Goal: Contribute content: Contribute content

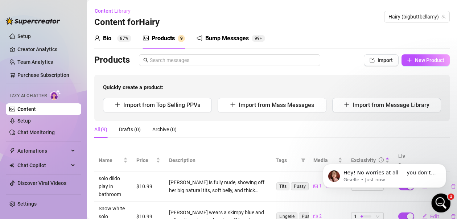
click at [439, 199] on icon "Open Intercom Messenger" at bounding box center [440, 202] width 12 height 12
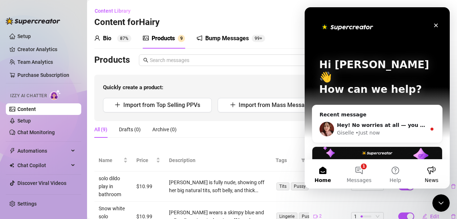
click at [376, 129] on div "Giselle • Just now" at bounding box center [381, 133] width 89 height 8
click at [398, 129] on div "Giselle • Just now" at bounding box center [381, 133] width 89 height 8
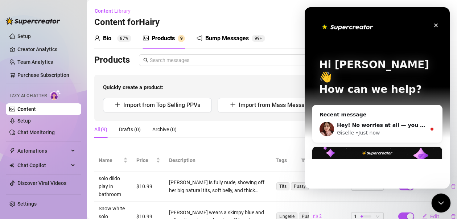
drag, startPoint x: 439, startPoint y: 200, endPoint x: 536, endPoint y: 355, distance: 182.0
click at [439, 200] on icon "Close Intercom Messenger" at bounding box center [439, 202] width 9 height 9
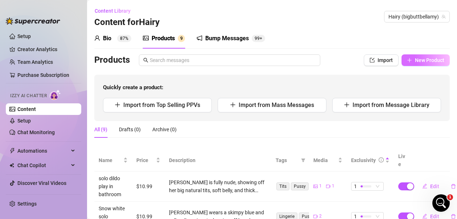
click at [416, 61] on span "New Product" at bounding box center [429, 60] width 29 height 6
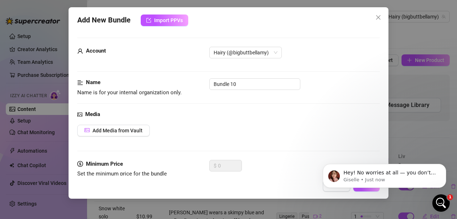
scroll to position [1, 0]
click at [396, 177] on p "Giselle • Just now" at bounding box center [390, 180] width 94 height 7
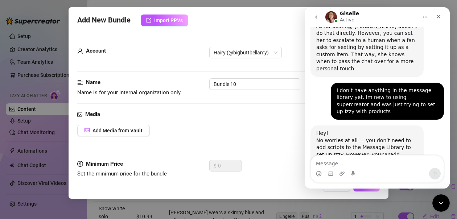
scroll to position [661, 0]
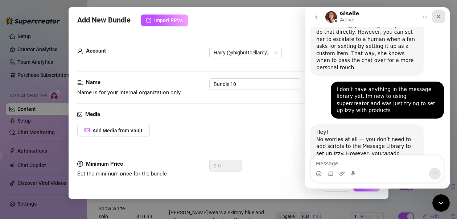
click at [438, 18] on icon "Close" at bounding box center [438, 17] width 6 height 6
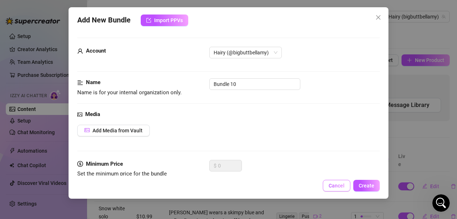
click at [342, 184] on span "Cancel" at bounding box center [336, 186] width 16 height 6
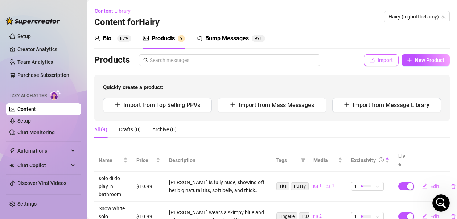
click at [377, 61] on span "Import" at bounding box center [384, 60] width 15 height 6
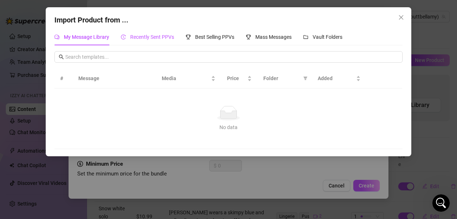
click at [157, 36] on span "Recently Sent PPVs" at bounding box center [152, 37] width 44 height 6
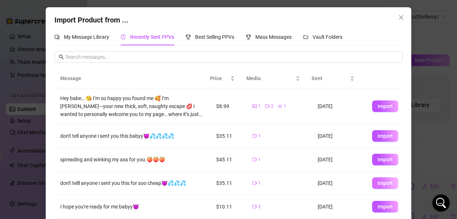
click at [377, 183] on span "Import" at bounding box center [384, 183] width 15 height 6
type textarea "don't telll anyone i sent you this for soo cheap😈💦💦💦"
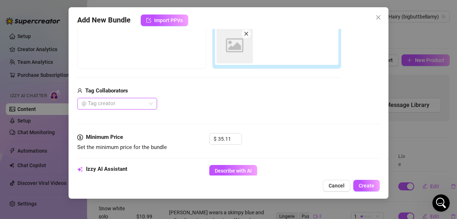
scroll to position [135, 0]
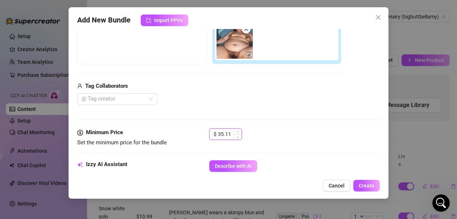
drag, startPoint x: 231, startPoint y: 133, endPoint x: 212, endPoint y: 132, distance: 19.3
click at [212, 132] on div "$ 35.11" at bounding box center [225, 134] width 33 height 12
type input "10.99"
click at [276, 125] on div "Media Add Media from Vault Free preview Pay to view Tag Collaborators @ Tag cre…" at bounding box center [228, 51] width 302 height 153
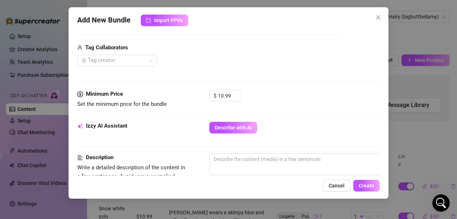
scroll to position [207, 0]
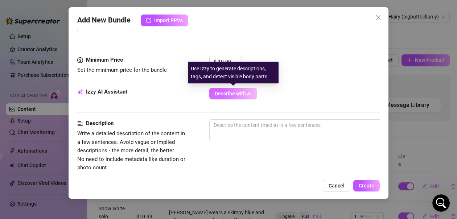
click at [227, 94] on span "Describe with AI" at bounding box center [233, 94] width 37 height 6
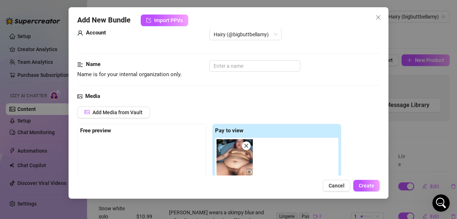
scroll to position [0, 0]
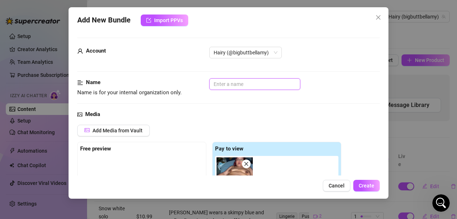
click at [255, 86] on input "text" at bounding box center [254, 84] width 91 height 12
type input "DP fuck"
type textarea "[PERSON_NAME]"
type input "DP fuck"
type textarea "[PERSON_NAME]"
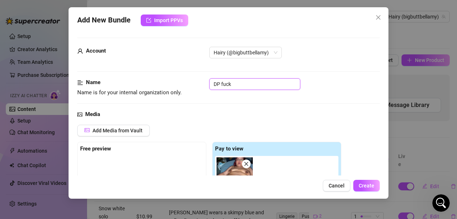
type textarea "[PERSON_NAME] is"
type textarea "[PERSON_NAME] is fully"
type textarea "[PERSON_NAME] is fully naked"
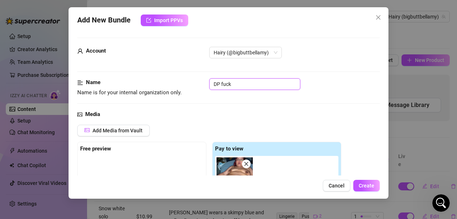
type textarea "[PERSON_NAME] is fully naked"
type textarea "[PERSON_NAME] is fully naked on"
type textarea "[PERSON_NAME] is fully naked on a"
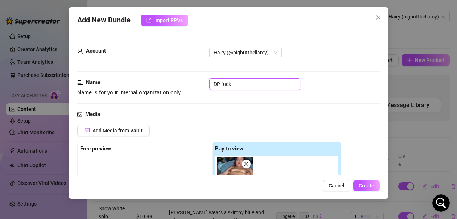
type textarea "[PERSON_NAME] is fully naked on a bed,"
type input "DP fuck m"
type textarea "[PERSON_NAME] is fully naked on a bed,"
type textarea "[PERSON_NAME] is fully naked on a bed, legs"
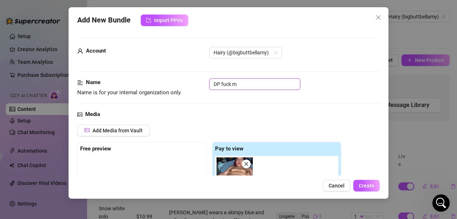
type textarea "[PERSON_NAME] is fully naked on a bed, legs spread"
type textarea "[PERSON_NAME] is fully naked on a bed, legs spread wide"
type textarea "[PERSON_NAME] is fully naked on a bed, legs spread wide with"
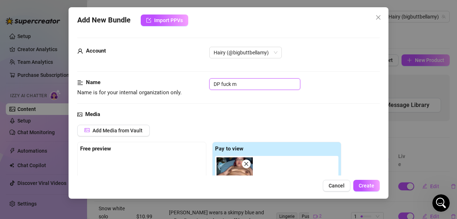
type textarea "[PERSON_NAME] is fully naked on a bed, legs spread wide with"
type textarea "[PERSON_NAME] is fully naked on a bed, legs spread wide with her"
type input "DP fuck ma"
type textarea "[PERSON_NAME] is fully naked on a bed, legs spread wide with her bare"
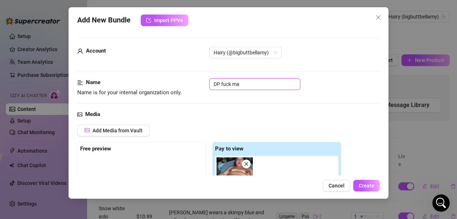
type textarea "[PERSON_NAME] is fully naked on a bed, legs spread wide with her bare"
type textarea "[PERSON_NAME] is fully naked on a bed, legs spread wide with her bare tits,"
type input "DP fuck mac"
type textarea "[PERSON_NAME] is fully naked on a bed, legs spread wide with her bare tits,"
type textarea "[PERSON_NAME] is fully naked on a bed, legs spread wide with her bare tits, pus…"
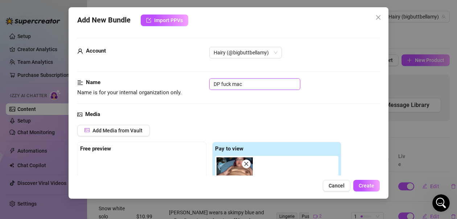
type textarea "[PERSON_NAME] is fully naked on a bed, legs spread wide with her bare tits, pus…"
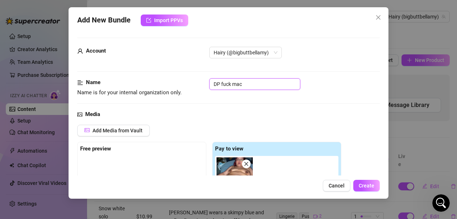
type textarea "[PERSON_NAME] is fully naked on a bed, legs spread wide with her bare tits, pus…"
type input "DP fuck maci"
type textarea "[PERSON_NAME] is fully naked on a bed, legs spread wide with her bare tits, pus…"
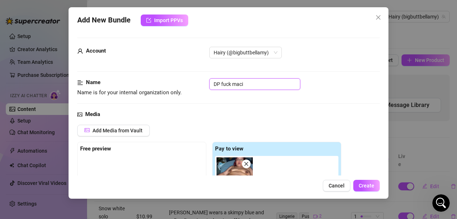
type textarea "[PERSON_NAME] is fully naked on a bed, legs spread wide with her bare tits, pus…"
type input "DP fuck macin"
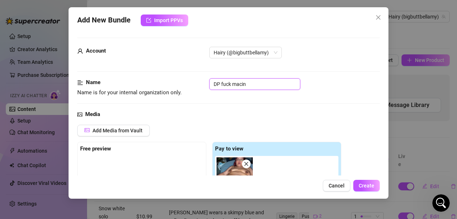
type textarea "[PERSON_NAME] is fully naked on a bed, legs spread wide with her bare tits, pus…"
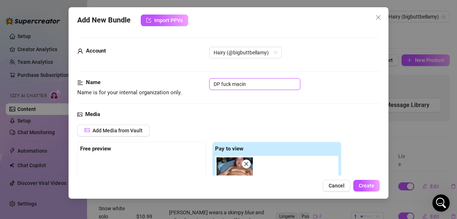
type textarea "[PERSON_NAME] is fully naked on a bed, legs spread wide with her bare tits, pus…"
type input "DP fuck macine"
type textarea "[PERSON_NAME] is fully naked on a bed, legs spread wide with her bare tits, pus…"
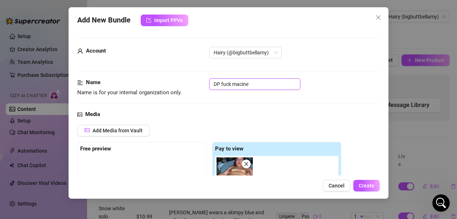
type textarea "[PERSON_NAME] is fully naked on a bed, legs spread wide with her bare tits, pus…"
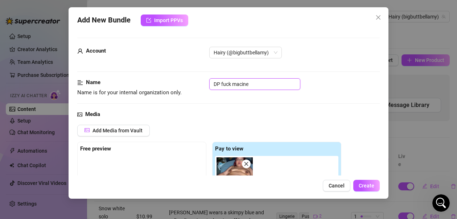
type textarea "[PERSON_NAME] is fully naked on a bed, legs spread wide with her bare tits, pus…"
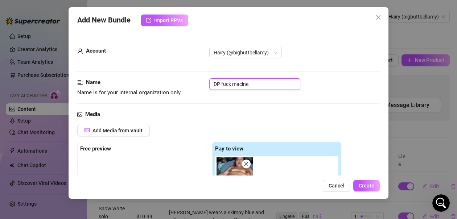
type textarea "[PERSON_NAME] is fully naked on a bed, legs spread wide with her bare tits, pus…"
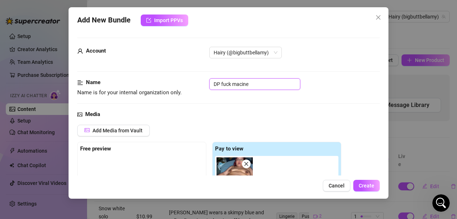
type textarea "[PERSON_NAME] is fully naked on a bed, legs spread wide with her bare tits, pus…"
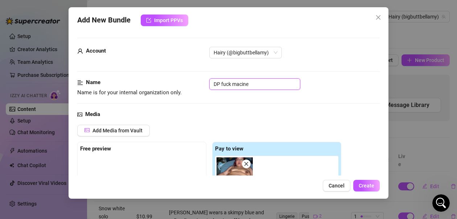
type textarea "[PERSON_NAME] is fully naked on a bed, legs spread wide with her bare tits, pus…"
type input "DP fuck macin"
type textarea "[PERSON_NAME] is fully naked on a bed, legs spread wide with her bare tits, pus…"
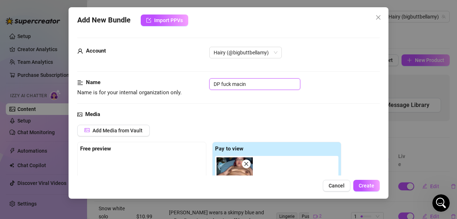
type textarea "[PERSON_NAME] is fully naked on a bed, legs spread wide with her bare tits, pus…"
type input "DP fuck maci"
type textarea "[PERSON_NAME] is fully naked on a bed, legs spread wide with her bare tits, pus…"
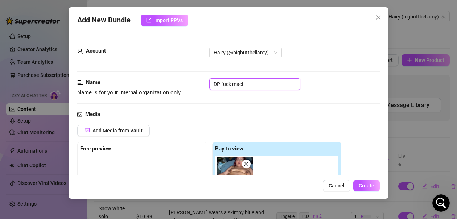
type input "DP fuck mac"
type textarea "[PERSON_NAME] is fully naked on a bed, legs spread wide with her bare tits, pus…"
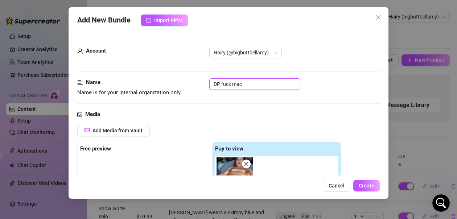
type textarea "[PERSON_NAME] is fully naked on a bed, legs spread wide with her bare tits, pus…"
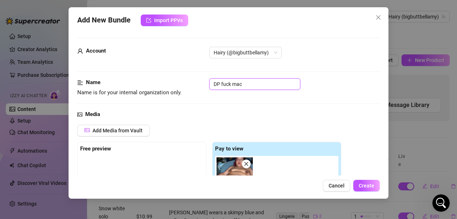
type textarea "[PERSON_NAME] is fully naked on a bed, legs spread wide with her bare tits, pus…"
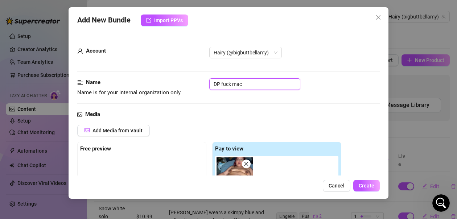
type textarea "[PERSON_NAME] is fully naked on a bed, legs spread wide with her bare tits, pus…"
type input "DP fuck mach"
type textarea "[PERSON_NAME] is fully naked on a bed, legs spread wide with her bare tits, pus…"
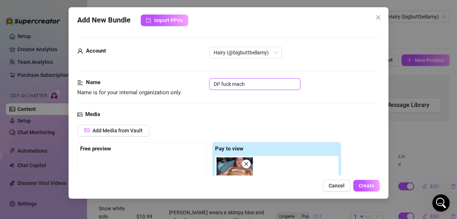
type textarea "[PERSON_NAME] is fully naked on a bed, legs spread wide with her bare tits, pus…"
type input "DP fuck machi"
type textarea "[PERSON_NAME] is fully naked on a bed, legs spread wide with her bare tits, pus…"
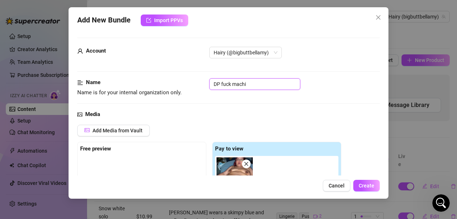
type textarea "[PERSON_NAME] is fully naked on a bed, legs spread wide with her bare tits, pus…"
type input "DP fuck machin"
type textarea "[PERSON_NAME] is fully naked on a bed, legs spread wide with her bare tits, pus…"
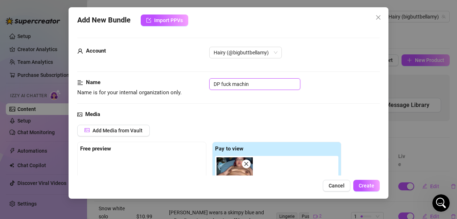
type textarea "[PERSON_NAME] is fully naked on a bed, legs spread wide with her bare tits, pus…"
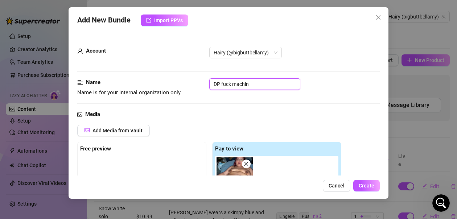
type textarea "[PERSON_NAME] is fully naked on a bed, legs spread wide with her bare tits, pus…"
type input "DP fuck machine"
type textarea "[PERSON_NAME] is fully naked on a bed, legs spread wide with her bare tits, pus…"
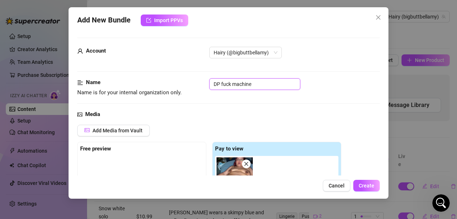
type textarea "[PERSON_NAME] is fully naked on a bed, legs spread wide with her bare tits, pus…"
type input "DP fuck machine"
click at [285, 117] on div "Media" at bounding box center [228, 114] width 302 height 9
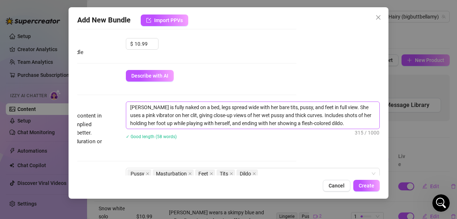
scroll to position [218, 90]
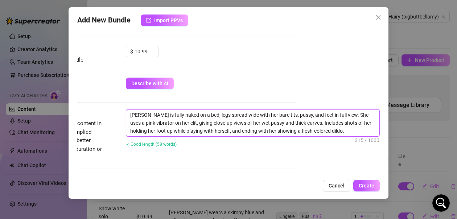
click at [304, 123] on textarea "[PERSON_NAME] is fully naked on a bed, legs spread wide with her bare tits, pus…" at bounding box center [252, 122] width 253 height 27
type textarea "[PERSON_NAME] is fully naked on a bed, legs spread wide with her bare tits, pus…"
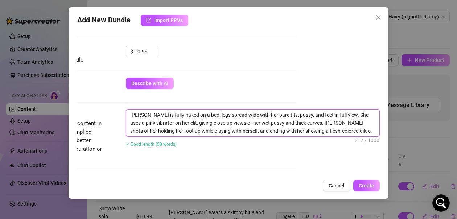
type textarea "[PERSON_NAME] is fully naked on a bed, legs spread wide with her bare tits, pus…"
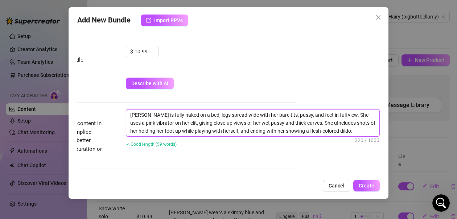
type textarea "[PERSON_NAME] is fully naked on a bed, legs spread wide with her bare tits, pus…"
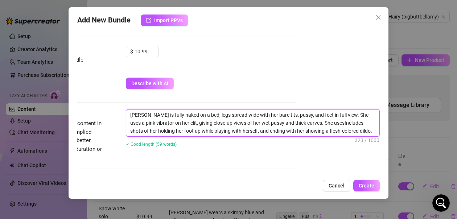
type textarea "[PERSON_NAME] is fully naked on a bed, legs spread wide with her bare tits, pus…"
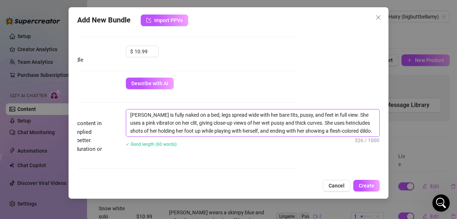
type textarea "[PERSON_NAME] is fully naked on a bed, legs spread wide with her bare tits, pus…"
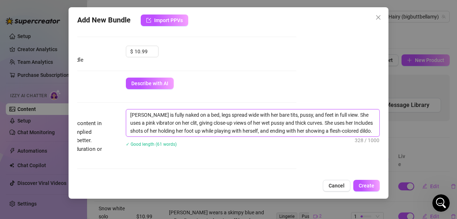
type textarea "[PERSON_NAME] is fully naked on a bed, legs spread wide with her bare tits, pus…"
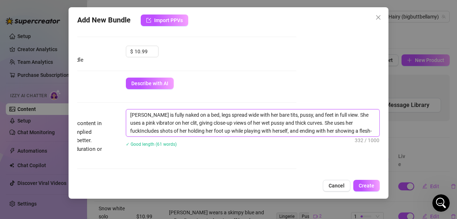
type textarea "[PERSON_NAME] is fully naked on a bed, legs spread wide with her bare tits, pus…"
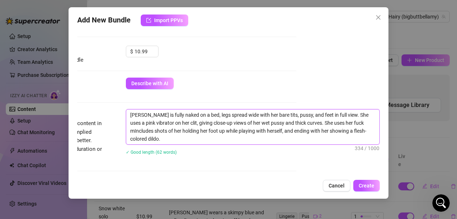
type textarea "[PERSON_NAME] is fully naked on a bed, legs spread wide with her bare tits, pus…"
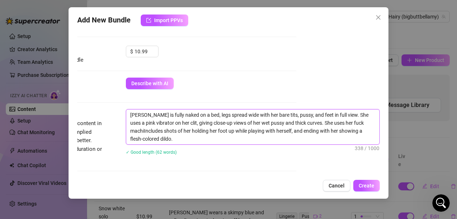
type textarea "[PERSON_NAME] is fully naked on a bed, legs spread wide with her bare tits, pus…"
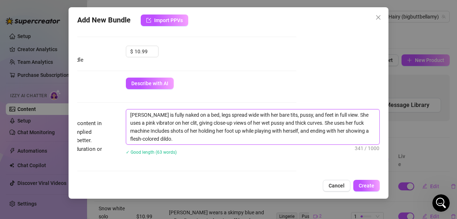
type textarea "[PERSON_NAME] is fully naked on a bed, legs spread wide with her bare tits, pus…"
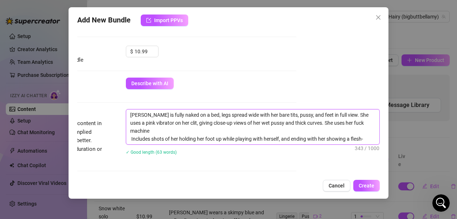
type textarea "[PERSON_NAME] is fully naked on a bed, legs spread wide with her bare tits, pus…"
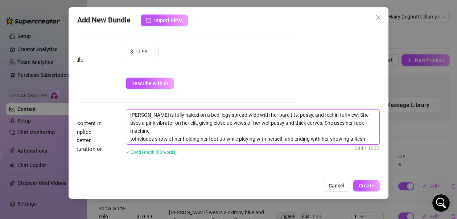
type textarea "[PERSON_NAME] is fully naked on a bed, legs spread wide with her bare tits, pus…"
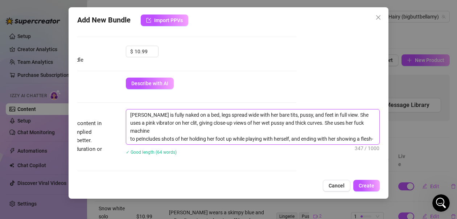
type textarea "[PERSON_NAME] is fully naked on a bed, legs spread wide with her bare tits, pus…"
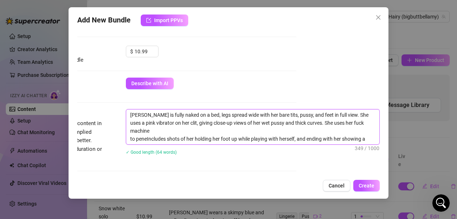
type textarea "[PERSON_NAME] is fully naked on a bed, legs spread wide with her bare tits, pus…"
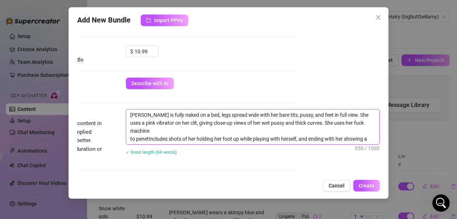
type textarea "[PERSON_NAME] is fully naked on a bed, legs spread wide with her bare tits, pus…"
click at [317, 138] on textarea "[PERSON_NAME] is fully naked on a bed, legs spread wide with her bare tits, pus…" at bounding box center [252, 126] width 253 height 35
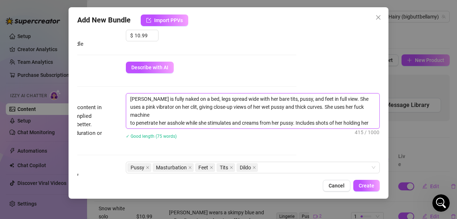
scroll to position [254, 90]
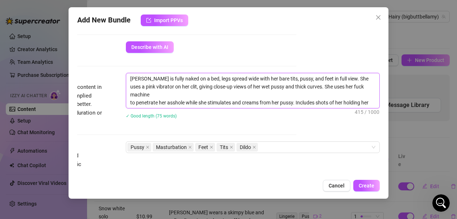
click at [290, 95] on textarea "[PERSON_NAME] is fully naked on a bed, legs spread wide with her bare tits, pus…" at bounding box center [252, 90] width 253 height 35
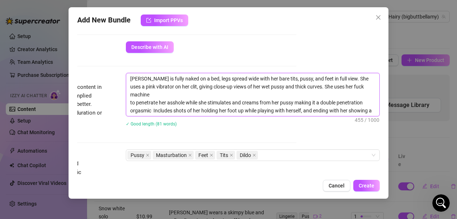
click at [171, 111] on textarea "[PERSON_NAME] is fully naked on a bed, legs spread wide with her bare tits, pus…" at bounding box center [252, 94] width 253 height 43
click at [146, 104] on textarea "[PERSON_NAME] is fully naked on a bed, legs spread wide with her bare tits, pus…" at bounding box center [252, 94] width 253 height 43
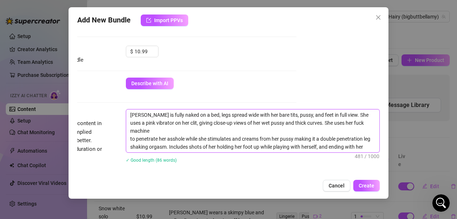
scroll to position [254, 90]
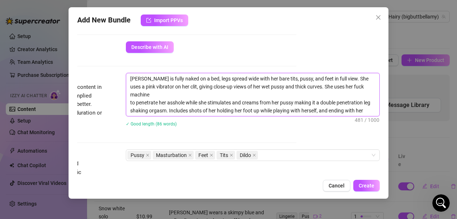
click at [234, 111] on textarea "[PERSON_NAME] is fully naked on a bed, legs spread wide with her bare tits, pus…" at bounding box center [252, 94] width 253 height 43
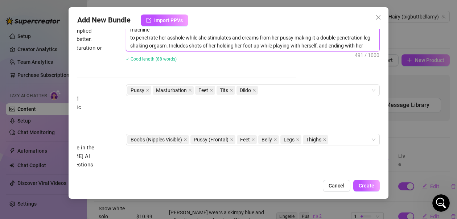
scroll to position [326, 90]
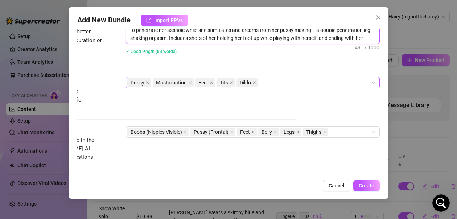
click at [266, 83] on div "Pussy Masturbation Feet Tits Dildo" at bounding box center [248, 83] width 243 height 10
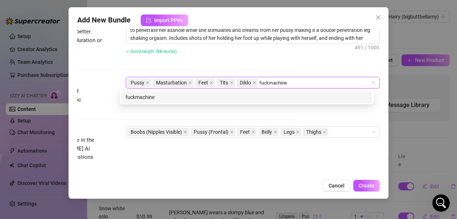
click at [216, 100] on div "fuckmachine" at bounding box center [246, 97] width 242 height 8
click at [263, 95] on div "creaming" at bounding box center [246, 97] width 242 height 8
click at [277, 95] on div "squirting" at bounding box center [246, 97] width 242 height 8
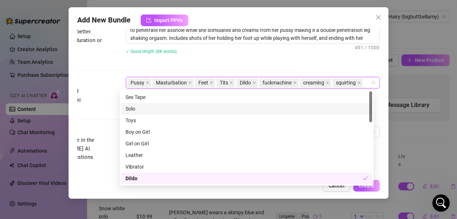
click at [129, 110] on div "Solo" at bounding box center [246, 109] width 242 height 8
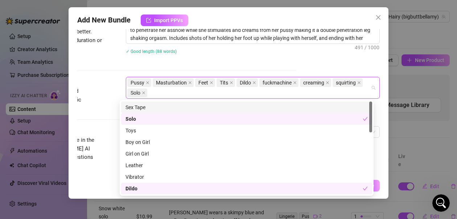
click at [226, 60] on div "[PERSON_NAME] is fully naked on a bed, legs spread wide with her bare tits, pus…" at bounding box center [253, 31] width 254 height 63
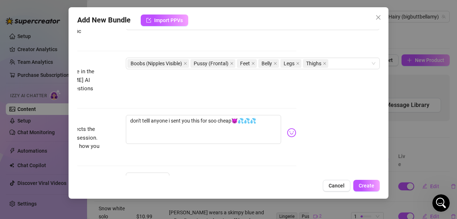
scroll to position [399, 90]
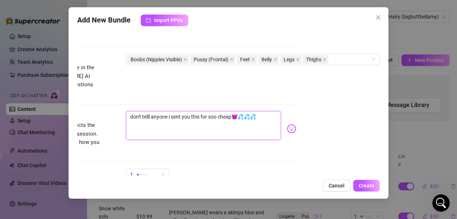
drag, startPoint x: 255, startPoint y: 108, endPoint x: 120, endPoint y: 110, distance: 134.9
click at [126, 111] on textarea "don't telll anyone i sent you this for soo cheap😈💦💦💦" at bounding box center [203, 125] width 155 height 29
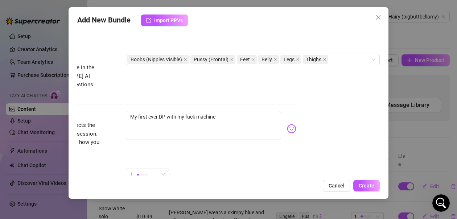
click at [287, 124] on img at bounding box center [291, 128] width 9 height 9
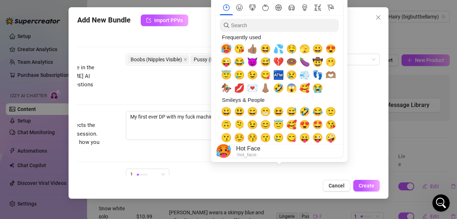
click at [226, 51] on span "🥵" at bounding box center [226, 49] width 11 height 10
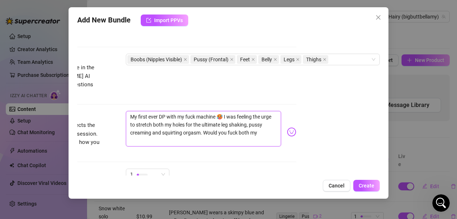
scroll to position [0, 0]
click at [280, 123] on body "Setup Creator Analytics Team Analytics Purchase Subscription Izzy AI Chatter Co…" at bounding box center [228, 109] width 457 height 219
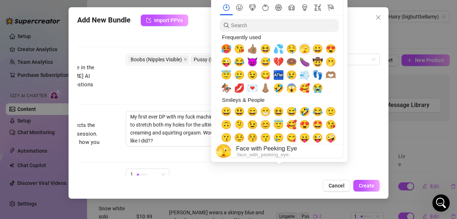
click at [305, 50] on span "🫣" at bounding box center [304, 49] width 11 height 10
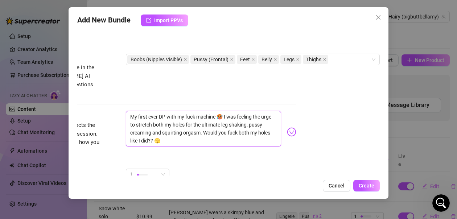
click at [194, 134] on textarea "My first ever DP with my fuck machine 🥵 I was feeling the urge to stretch both …" at bounding box center [203, 129] width 155 height 36
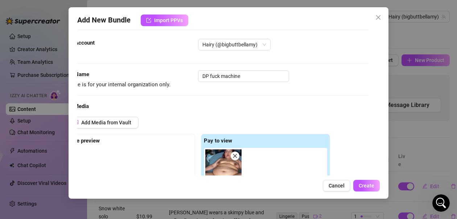
scroll to position [8, 0]
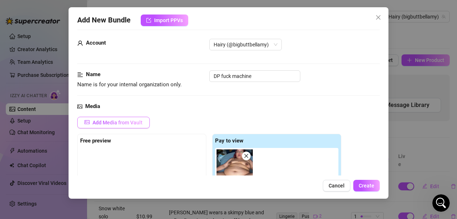
click at [127, 123] on span "Add Media from Vault" at bounding box center [117, 123] width 50 height 6
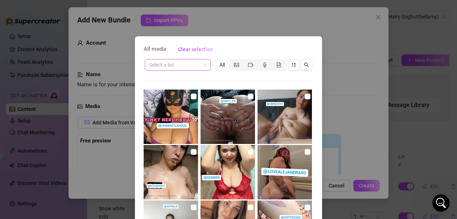
click at [187, 67] on input "search" at bounding box center [174, 64] width 51 height 11
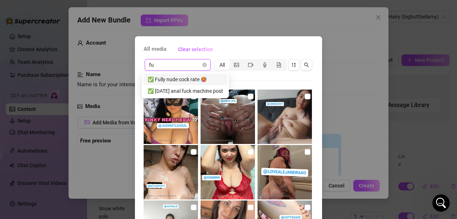
scroll to position [0, 0]
click at [177, 77] on div "✅ [DATE] anal fuck machine post" at bounding box center [185, 79] width 75 height 8
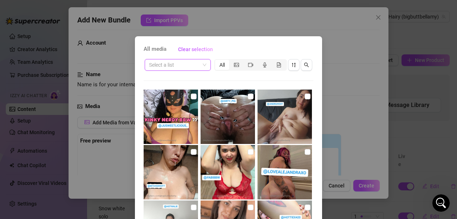
click at [195, 66] on input "search" at bounding box center [174, 64] width 51 height 11
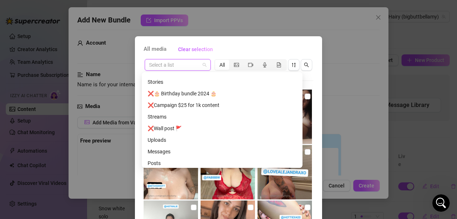
scroll to position [1253, 0]
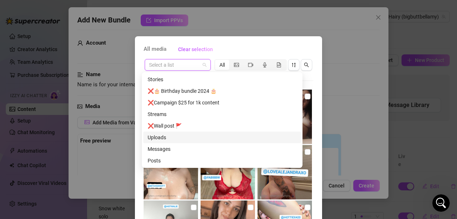
click at [160, 137] on div "Uploads" at bounding box center [222, 137] width 149 height 8
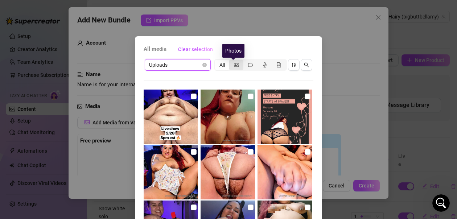
click at [235, 66] on icon "picture" at bounding box center [236, 64] width 5 height 5
click at [231, 61] on input "segmented control" at bounding box center [231, 61] width 0 height 0
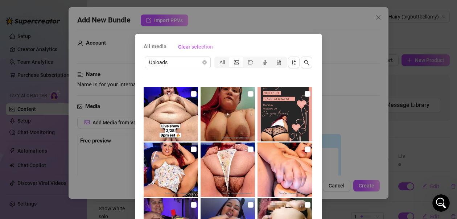
scroll to position [0, 0]
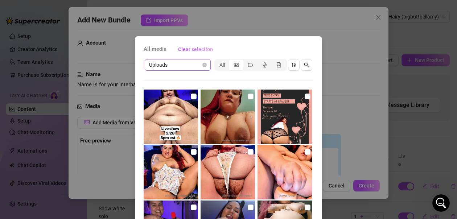
click at [202, 67] on span "Uploads" at bounding box center [177, 64] width 57 height 11
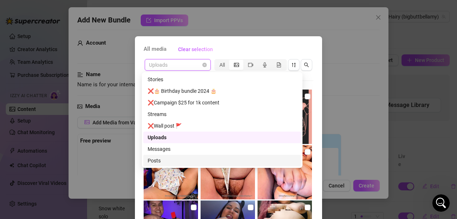
click at [159, 161] on div "Posts" at bounding box center [222, 161] width 149 height 8
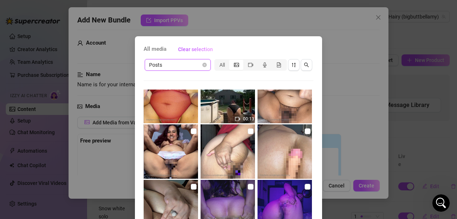
scroll to position [2703, 0]
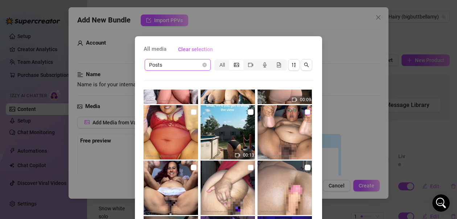
click at [305, 112] on input "checkbox" at bounding box center [308, 112] width 6 height 6
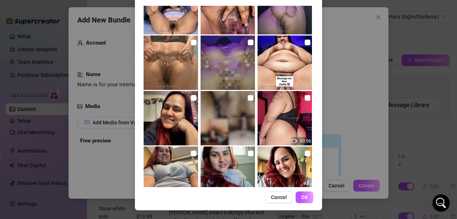
scroll to position [3863, 0]
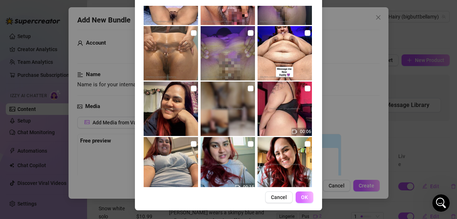
click at [298, 194] on button "OK" at bounding box center [304, 197] width 18 height 12
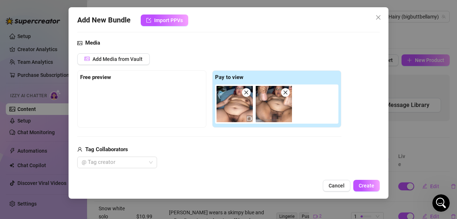
scroll to position [80, 0]
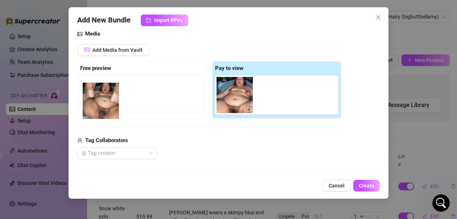
drag, startPoint x: 276, startPoint y: 102, endPoint x: 100, endPoint y: 104, distance: 175.9
click at [99, 106] on div "Free preview Pay to view" at bounding box center [209, 89] width 264 height 57
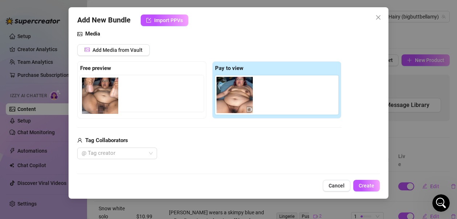
drag, startPoint x: 275, startPoint y: 96, endPoint x: 92, endPoint y: 101, distance: 183.2
click at [92, 101] on div "Free preview Pay to view" at bounding box center [209, 89] width 264 height 57
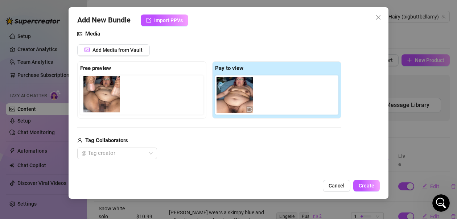
drag, startPoint x: 136, startPoint y: 108, endPoint x: 103, endPoint y: 102, distance: 33.3
click at [103, 102] on div "Free preview Pay to view" at bounding box center [209, 89] width 264 height 57
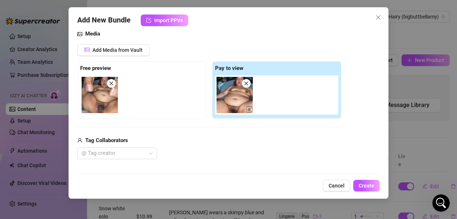
click at [306, 144] on div "Tag Collaborators" at bounding box center [209, 140] width 264 height 9
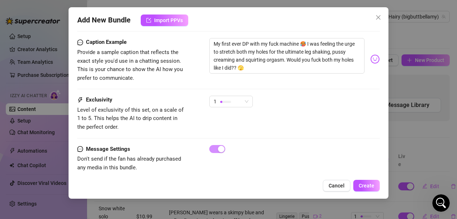
scroll to position [479, 0]
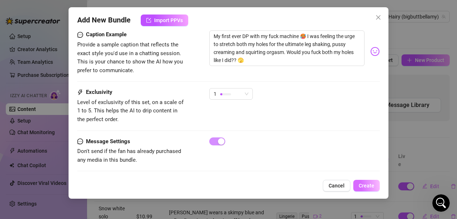
click at [365, 184] on span "Create" at bounding box center [367, 186] width 16 height 6
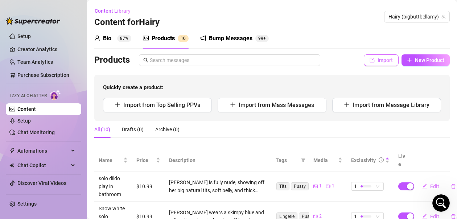
click at [369, 61] on button "Import" at bounding box center [381, 60] width 35 height 12
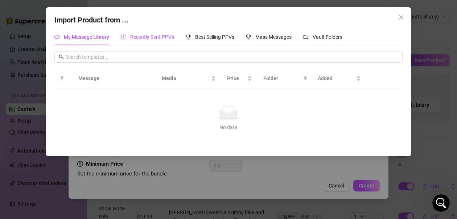
click at [163, 38] on span "Recently Sent PPVs" at bounding box center [152, 37] width 44 height 6
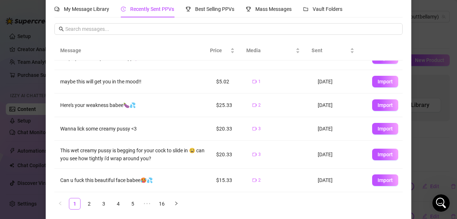
scroll to position [32, 0]
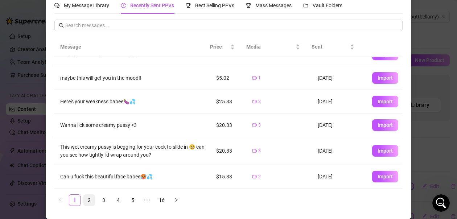
click at [86, 198] on link "2" at bounding box center [89, 200] width 11 height 11
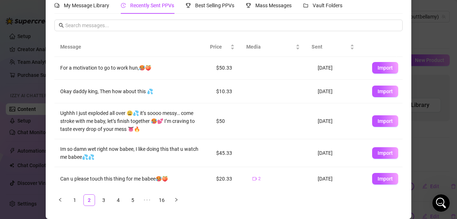
scroll to position [0, 0]
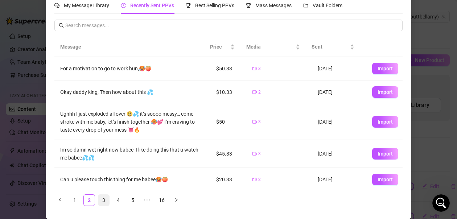
click at [100, 200] on link "3" at bounding box center [103, 200] width 11 height 11
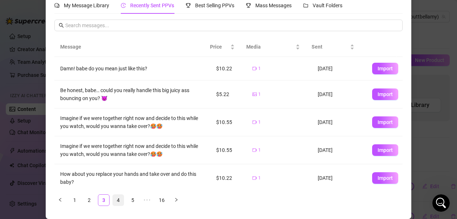
click at [115, 199] on link "4" at bounding box center [118, 200] width 11 height 11
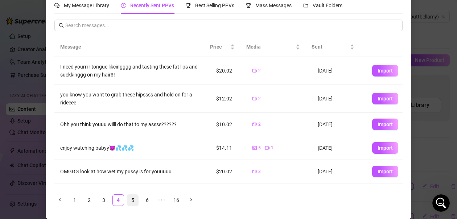
click at [130, 199] on link "5" at bounding box center [132, 200] width 11 height 11
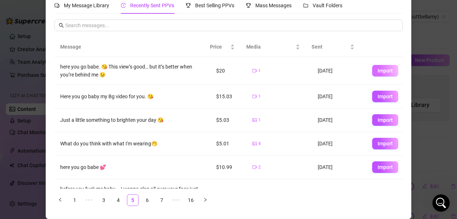
click at [377, 71] on span "Import" at bounding box center [384, 71] width 15 height 6
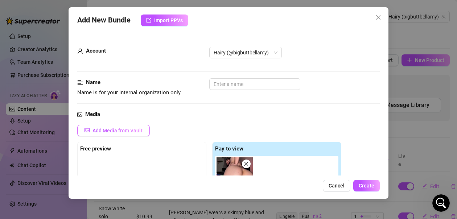
click at [131, 132] on span "Add Media from Vault" at bounding box center [117, 131] width 50 height 6
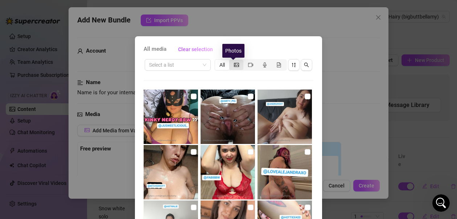
click at [236, 65] on div "segmented control" at bounding box center [236, 65] width 14 height 10
click at [231, 61] on input "segmented control" at bounding box center [231, 61] width 0 height 0
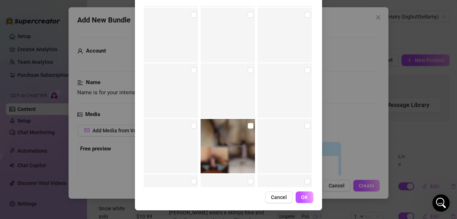
scroll to position [7787, 0]
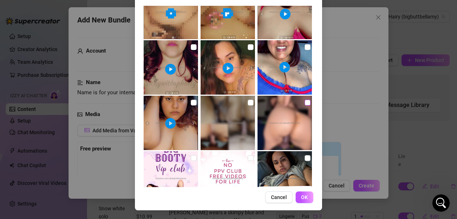
click at [305, 101] on input "checkbox" at bounding box center [308, 103] width 6 height 6
click at [302, 196] on span "OK" at bounding box center [304, 197] width 7 height 6
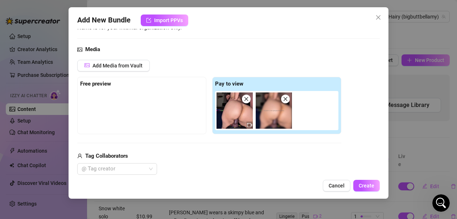
scroll to position [73, 0]
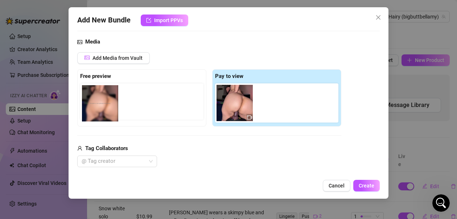
drag, startPoint x: 277, startPoint y: 113, endPoint x: 102, endPoint y: 113, distance: 175.5
click at [102, 113] on div "Free preview Pay to view" at bounding box center [209, 97] width 264 height 57
drag, startPoint x: 269, startPoint y: 104, endPoint x: 90, endPoint y: 104, distance: 179.5
click at [90, 104] on div "Free preview Pay to view" at bounding box center [209, 97] width 264 height 57
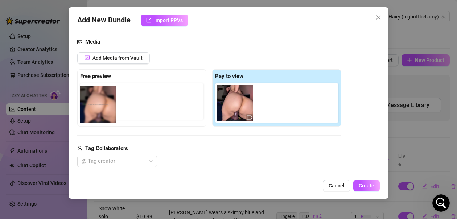
drag, startPoint x: 270, startPoint y: 111, endPoint x: 91, endPoint y: 112, distance: 179.1
click at [91, 112] on div "Free preview Pay to view" at bounding box center [209, 97] width 264 height 57
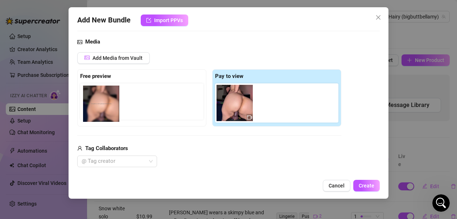
drag, startPoint x: 272, startPoint y: 109, endPoint x: 95, endPoint y: 110, distance: 176.6
click at [95, 110] on div "Free preview Pay to view" at bounding box center [209, 97] width 264 height 57
drag, startPoint x: 193, startPoint y: 122, endPoint x: 94, endPoint y: 117, distance: 99.1
click at [94, 117] on div "Free preview Pay to view" at bounding box center [209, 97] width 264 height 57
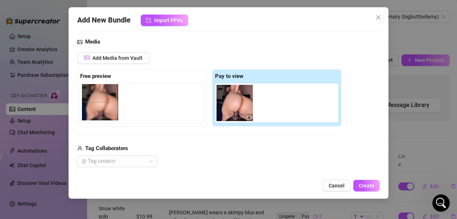
drag, startPoint x: 271, startPoint y: 116, endPoint x: 94, endPoint y: 116, distance: 176.9
click at [94, 116] on div "Free preview Pay to view" at bounding box center [209, 97] width 264 height 57
click at [306, 146] on div "Tag Collaborators" at bounding box center [209, 148] width 264 height 9
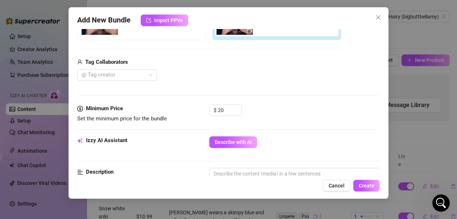
scroll to position [181, 0]
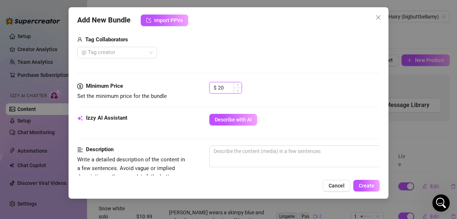
click at [230, 88] on input "20" at bounding box center [230, 87] width 24 height 11
click at [295, 96] on div "$ 10.99" at bounding box center [294, 91] width 170 height 18
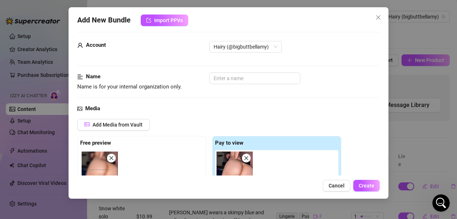
scroll to position [0, 0]
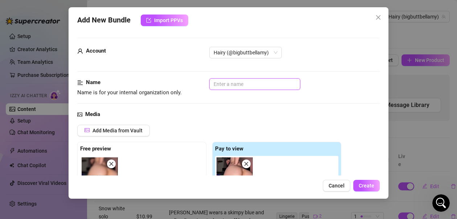
click at [265, 86] on input "text" at bounding box center [254, 84] width 91 height 12
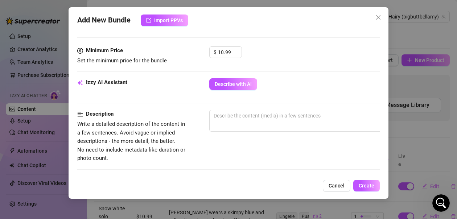
scroll to position [218, 0]
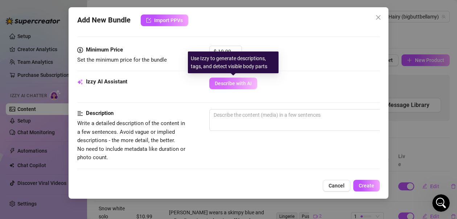
click at [231, 84] on span "Describe with AI" at bounding box center [233, 83] width 37 height 6
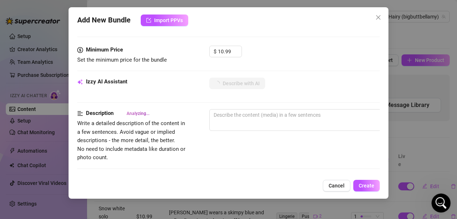
click at [439, 202] on icon "Open Intercom Messenger" at bounding box center [440, 202] width 12 height 12
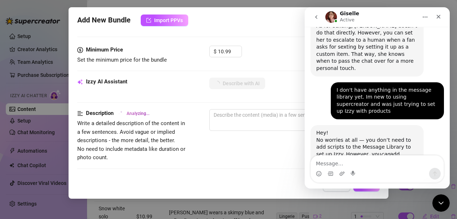
scroll to position [661, 0]
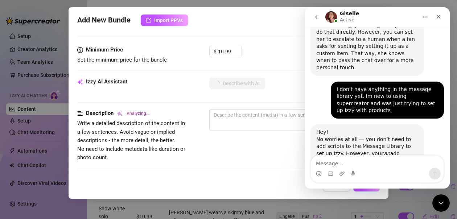
click at [348, 162] on textarea "Message…" at bounding box center [377, 162] width 133 height 12
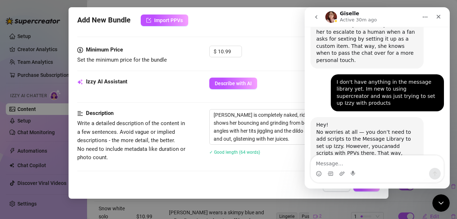
scroll to position [690, 0]
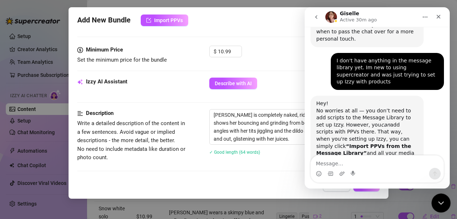
click at [440, 203] on icon "Close Intercom Messenger" at bounding box center [439, 201] width 5 height 3
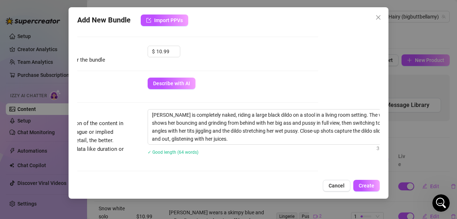
scroll to position [218, 69]
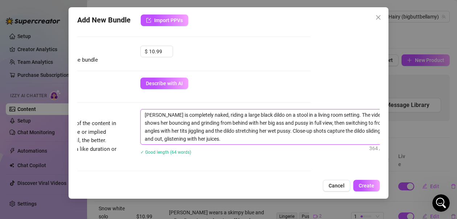
click at [311, 115] on textarea "[PERSON_NAME] is completely naked, riding a large black dildo on a stool in a l…" at bounding box center [267, 126] width 253 height 35
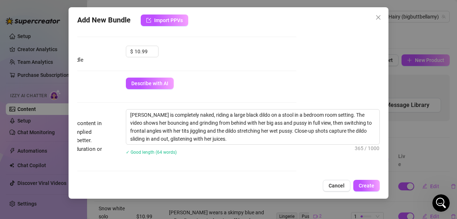
scroll to position [218, 90]
click at [287, 123] on textarea "[PERSON_NAME] is completely naked, riding a large black dildo on a stool in a b…" at bounding box center [252, 126] width 253 height 35
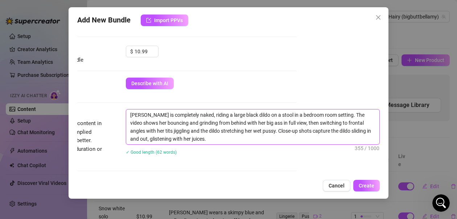
click at [199, 139] on textarea "[PERSON_NAME] is completely naked, riding a large black dildo on a stool in a b…" at bounding box center [252, 126] width 253 height 35
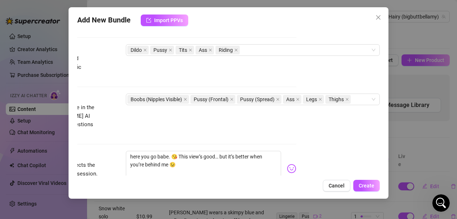
scroll to position [363, 90]
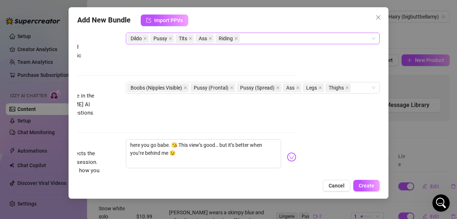
click at [244, 41] on div "Dildo Pussy Tits Ass Riding" at bounding box center [248, 38] width 243 height 10
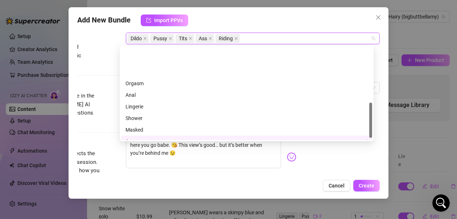
scroll to position [151, 0]
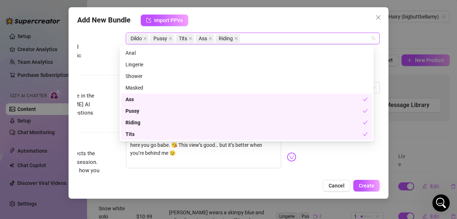
click at [135, 122] on div "Riding" at bounding box center [243, 123] width 237 height 8
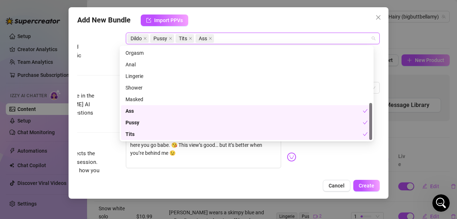
scroll to position [139, 0]
click at [135, 122] on div "Pussy" at bounding box center [243, 123] width 237 height 8
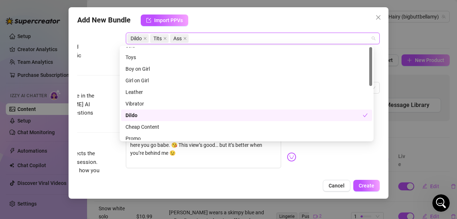
scroll to position [0, 0]
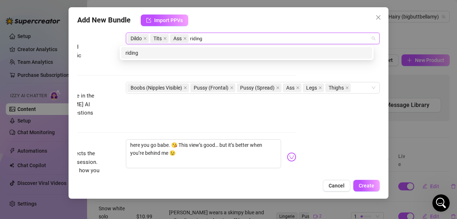
click at [203, 53] on div "riding" at bounding box center [246, 53] width 242 height 8
click at [232, 51] on div "pussy" at bounding box center [246, 53] width 242 height 8
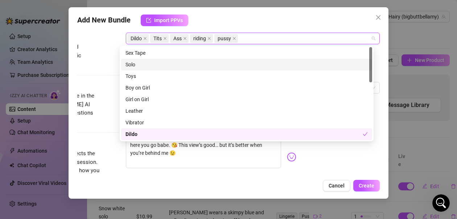
click at [135, 66] on div "Solo" at bounding box center [246, 65] width 242 height 8
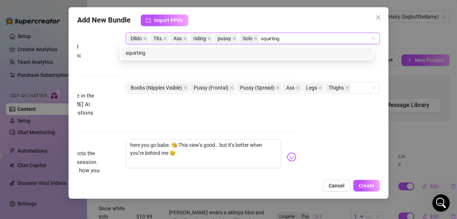
click at [256, 54] on div "squirting" at bounding box center [246, 53] width 242 height 8
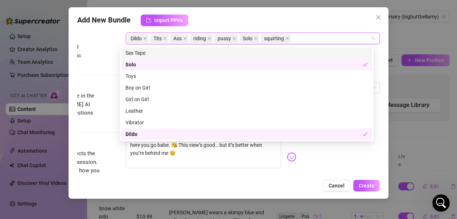
click at [107, 38] on div "Tags Simple keywords that describe and summarize the content, like specific fet…" at bounding box center [145, 51] width 302 height 36
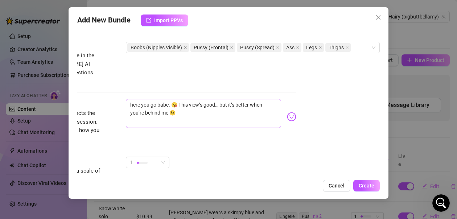
scroll to position [399, 90]
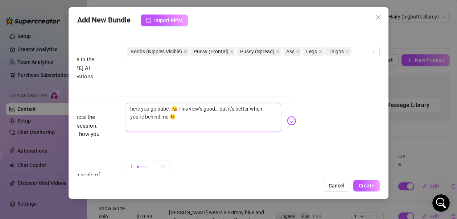
drag, startPoint x: 180, startPoint y: 111, endPoint x: 121, endPoint y: 100, distance: 60.2
click at [126, 103] on textarea "here you go babe. 😘 This view’s good… but it’s better when you’re behind me 😉" at bounding box center [203, 117] width 155 height 29
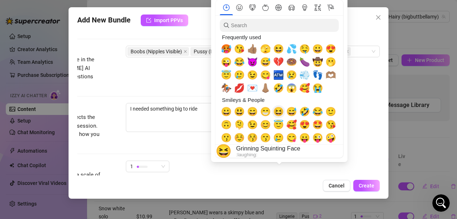
click at [280, 114] on span "😆" at bounding box center [278, 112] width 11 height 10
click at [227, 50] on span "🥵" at bounding box center [226, 49] width 11 height 10
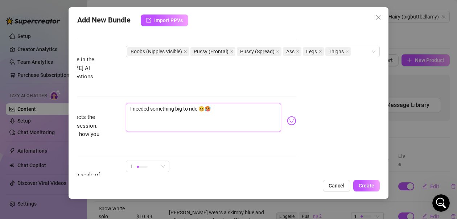
click at [200, 103] on textarea "I needed something big to ride 😆🥵" at bounding box center [203, 117] width 155 height 29
click at [212, 103] on textarea "I needed something big to ride 🥵" at bounding box center [203, 117] width 155 height 29
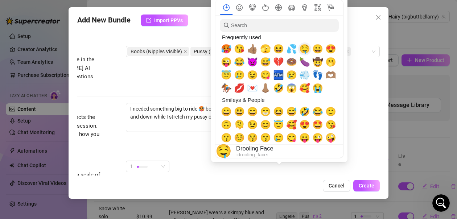
click at [305, 50] on span "🤤" at bounding box center [304, 49] width 11 height 10
click at [303, 63] on span "🍆" at bounding box center [304, 62] width 11 height 10
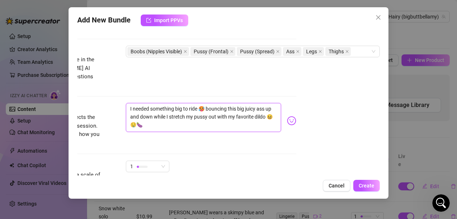
click at [143, 115] on textarea "I needed something big to ride 🥵 bouncing this big juicy ass up and down while …" at bounding box center [203, 117] width 155 height 29
click at [160, 117] on textarea "I needed something big to ride 🥵 bouncing this big juicy ass up and down while …" at bounding box center [203, 117] width 155 height 29
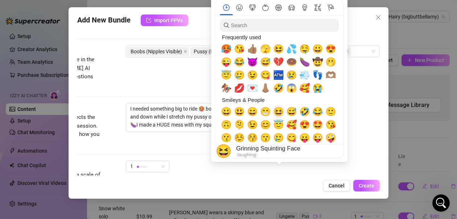
click at [280, 112] on span "😆" at bounding box center [278, 112] width 11 height 10
click at [294, 49] on span "💦" at bounding box center [291, 49] width 11 height 10
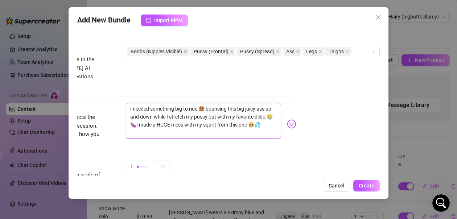
click at [132, 125] on textarea "I needed something big to ride 🥵 bouncing this big juicy ass up and down while …" at bounding box center [203, 121] width 155 height 36
click at [136, 125] on textarea "I needed something big to ride 🥵 bouncing this big juicy ass up and down while …" at bounding box center [203, 121] width 155 height 36
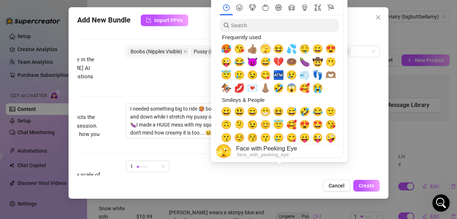
click at [265, 49] on span "🫣" at bounding box center [265, 49] width 11 height 10
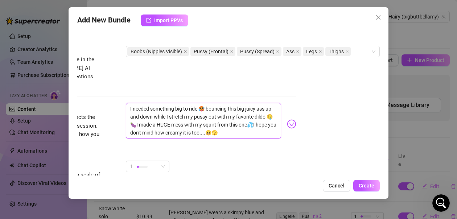
click at [238, 124] on textarea "I needed something big to ride 🥵 bouncing this big juicy ass up and down while …" at bounding box center [203, 121] width 155 height 36
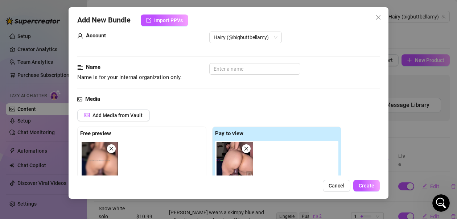
scroll to position [0, 0]
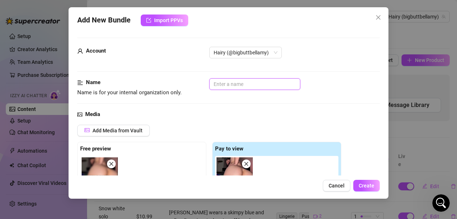
click at [255, 84] on input "text" at bounding box center [254, 84] width 91 height 12
click at [364, 187] on span "Create" at bounding box center [367, 186] width 16 height 6
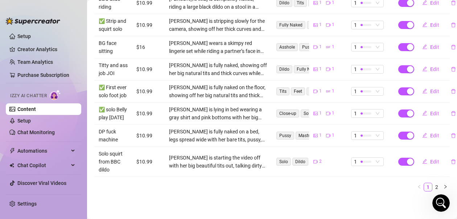
scroll to position [262, 0]
click at [443, 185] on icon "right" at bounding box center [445, 187] width 4 height 4
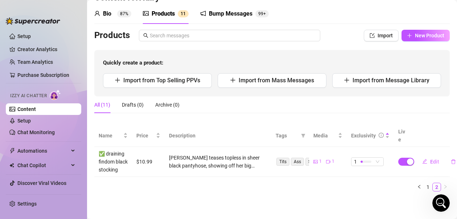
scroll to position [31, 0]
click at [31, 121] on link "Setup" at bounding box center [23, 121] width 13 height 6
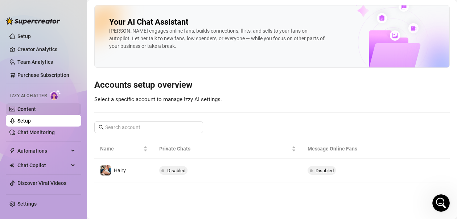
click at [29, 112] on link "Content" at bounding box center [26, 109] width 18 height 6
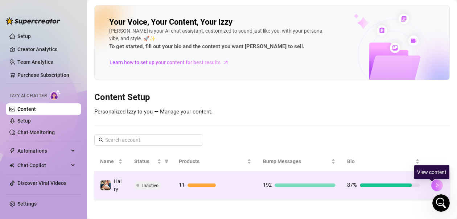
click at [434, 188] on icon "right" at bounding box center [436, 185] width 5 height 5
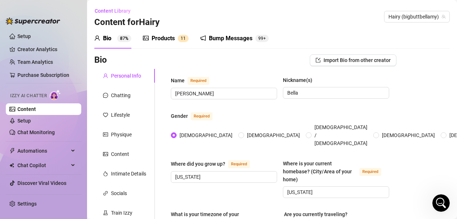
click at [165, 38] on div "Products" at bounding box center [163, 38] width 23 height 9
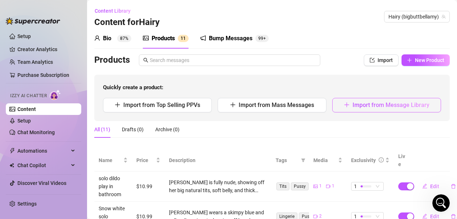
click at [372, 108] on span "Import from Message Library" at bounding box center [390, 105] width 77 height 7
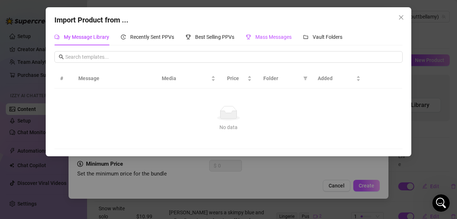
click at [268, 38] on span "Mass Messages" at bounding box center [273, 37] width 36 height 6
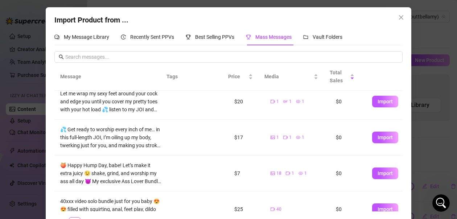
scroll to position [238, 0]
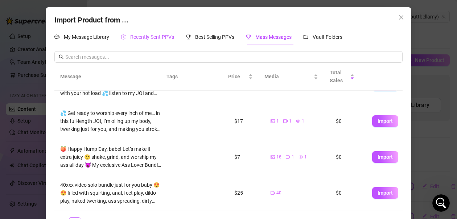
click at [161, 40] on div "Recently Sent PPVs" at bounding box center [147, 37] width 53 height 8
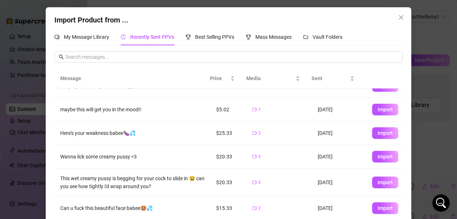
scroll to position [32, 0]
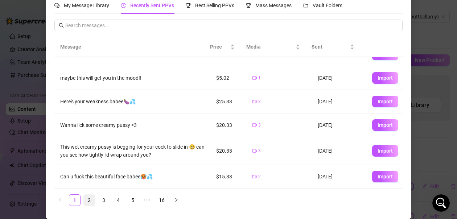
click at [86, 203] on link "2" at bounding box center [89, 200] width 11 height 11
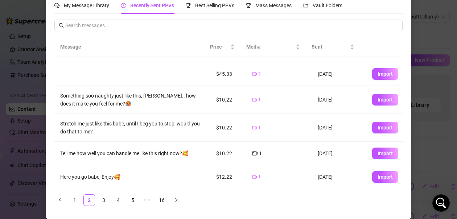
scroll to position [129, 0]
click at [101, 200] on link "3" at bounding box center [103, 200] width 11 height 11
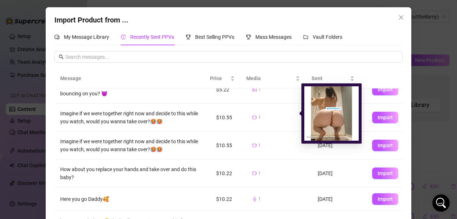
scroll to position [0, 0]
